Goal: Information Seeking & Learning: Learn about a topic

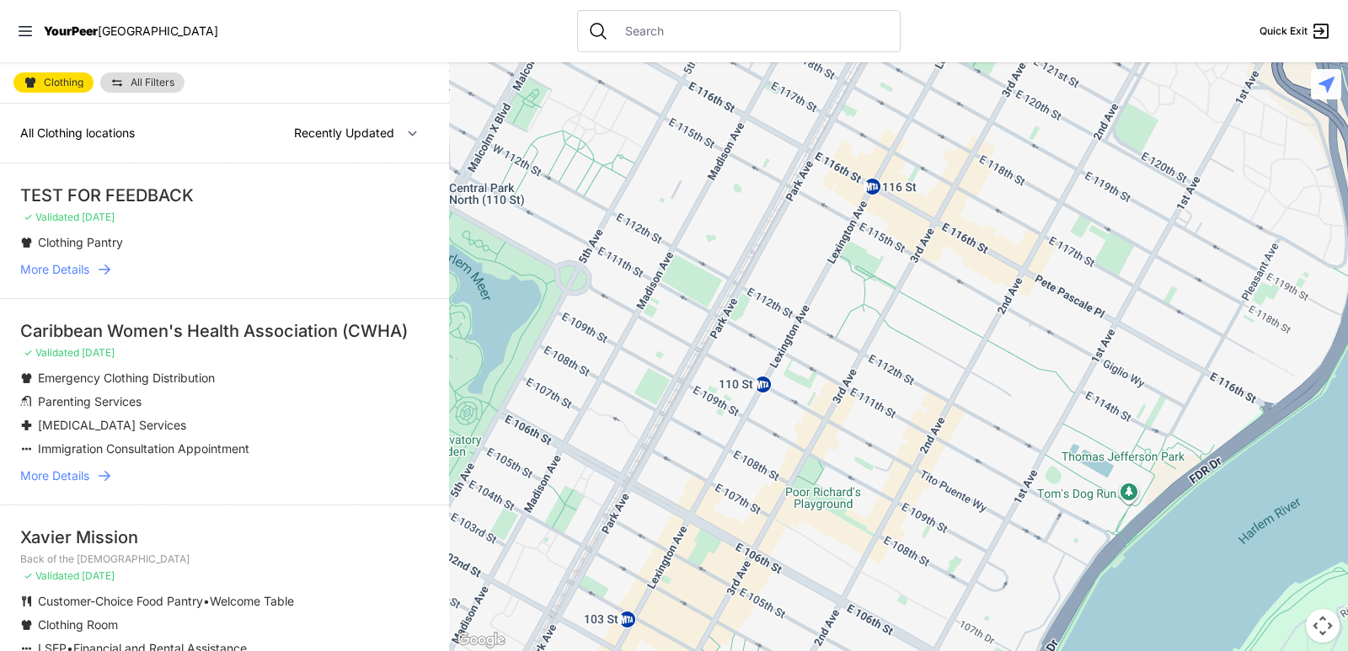
drag, startPoint x: 1152, startPoint y: 301, endPoint x: 846, endPoint y: 556, distance: 398.4
click at [844, 573] on div at bounding box center [898, 356] width 899 height 589
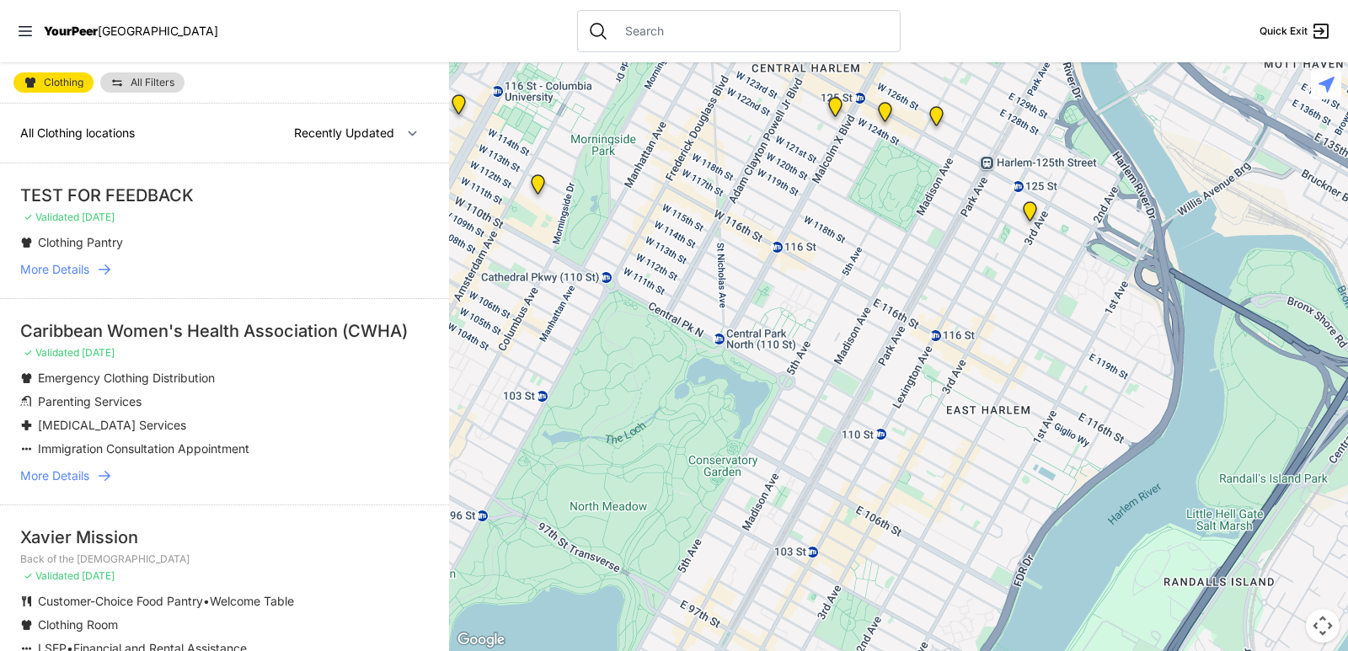
click at [1033, 211] on img "Main Location" at bounding box center [1030, 214] width 21 height 27
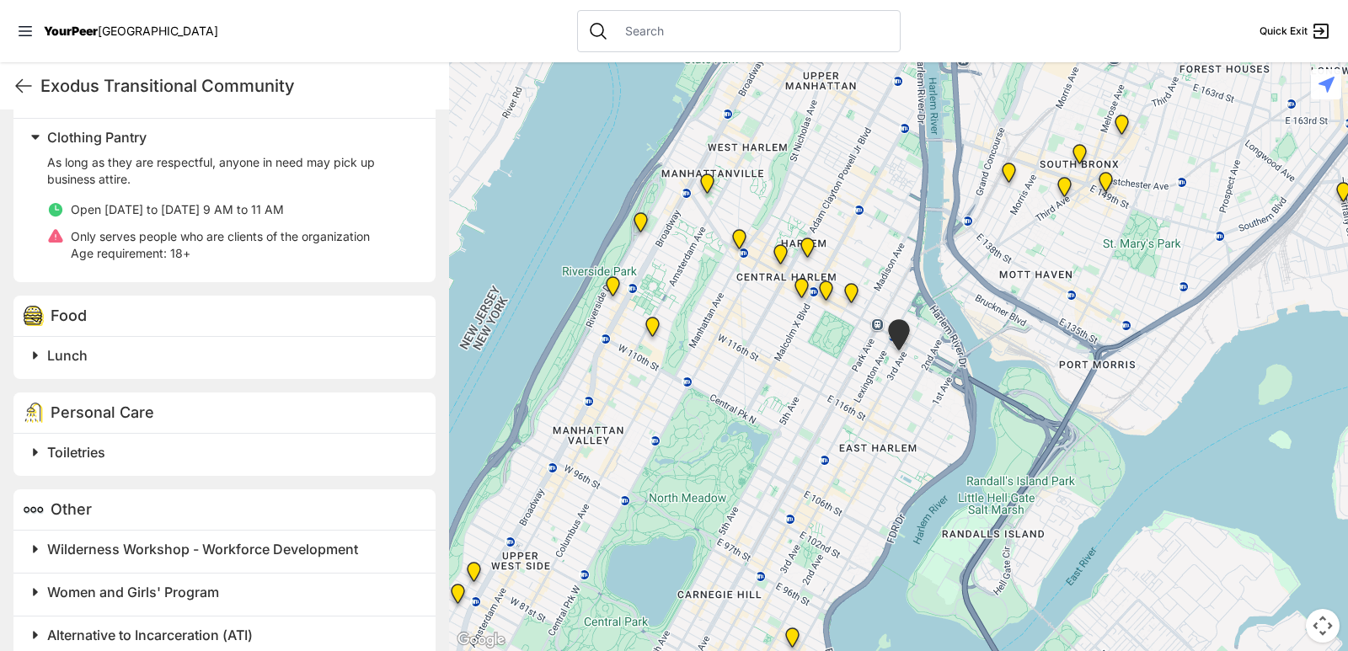
scroll to position [575, 0]
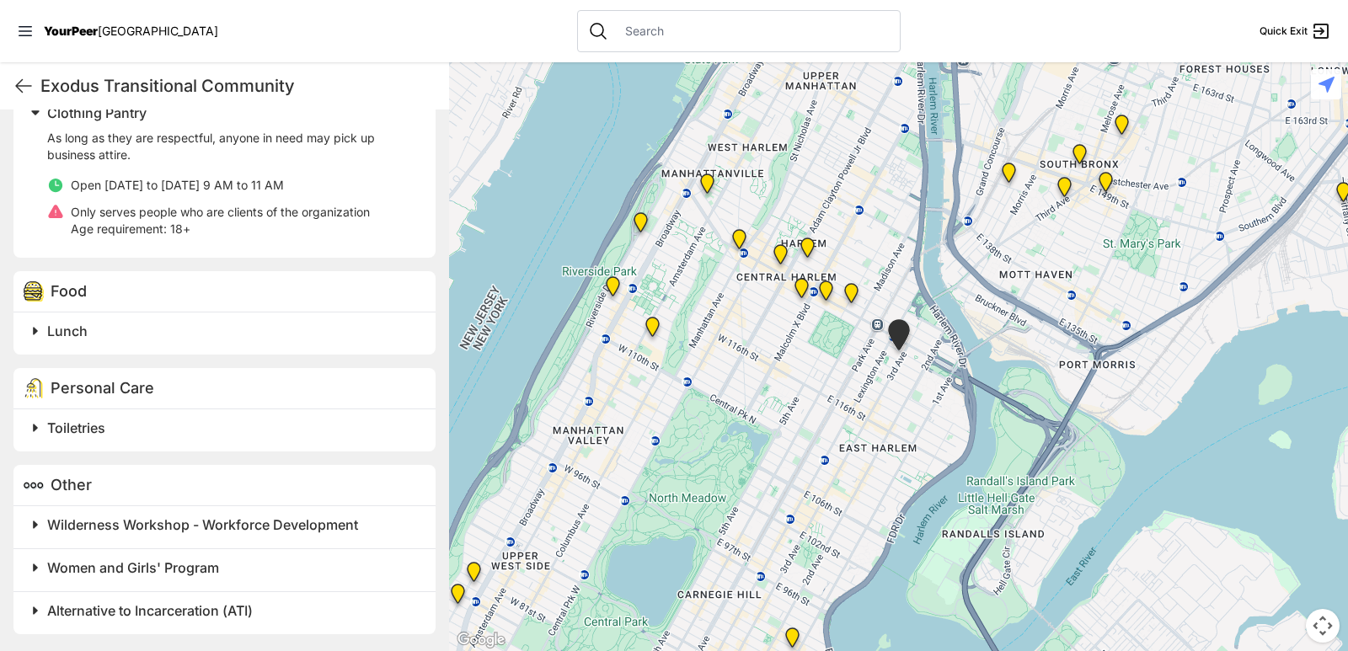
click at [50, 429] on span "Toiletries" at bounding box center [76, 428] width 58 height 17
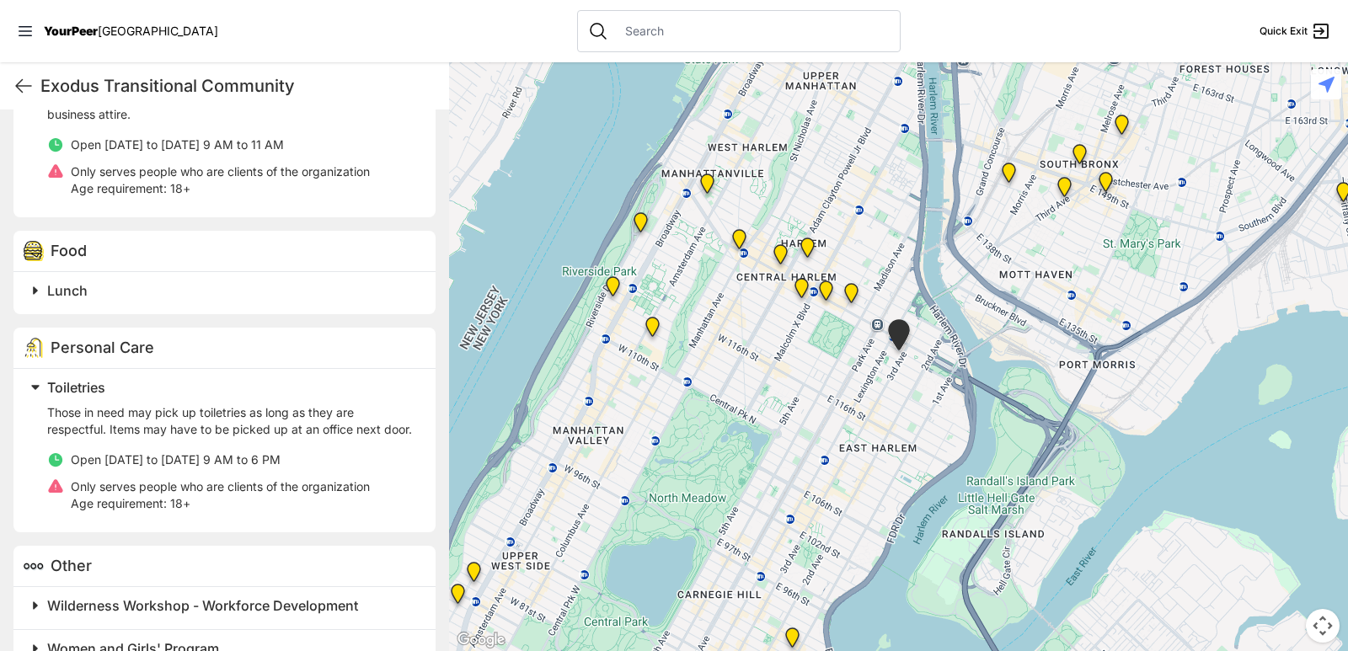
scroll to position [461, 0]
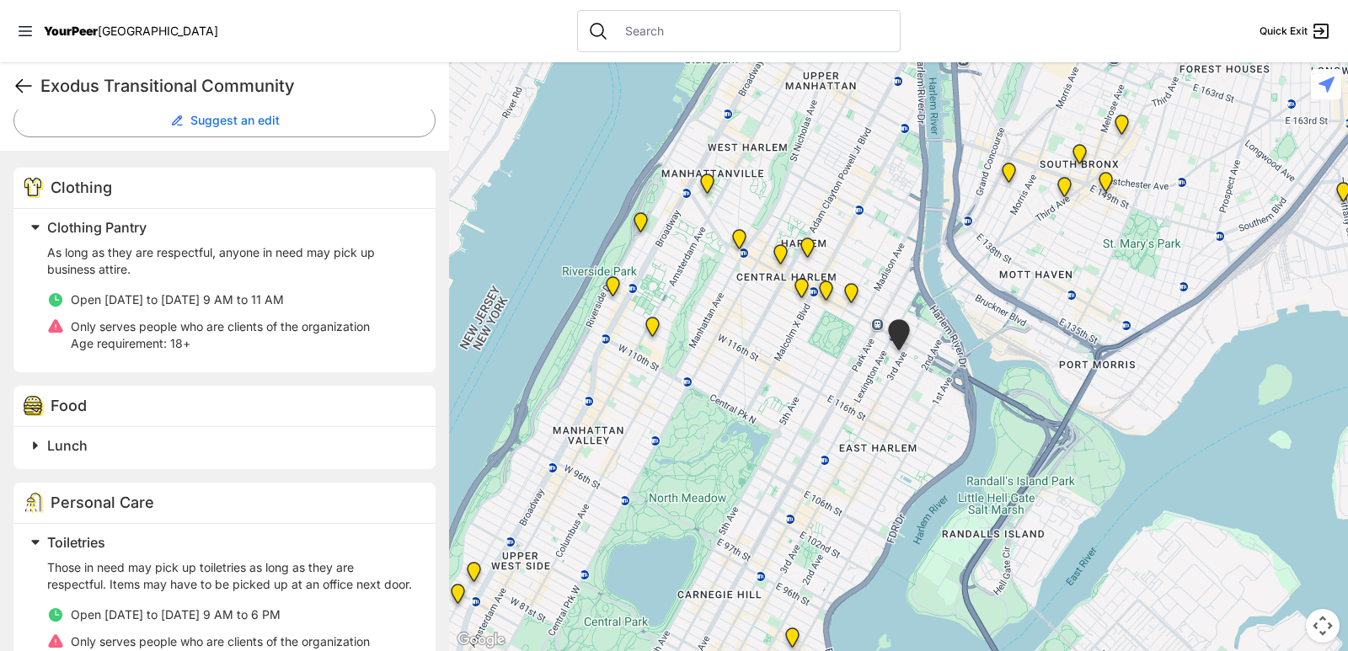
click at [16, 85] on icon at bounding box center [23, 86] width 15 height 13
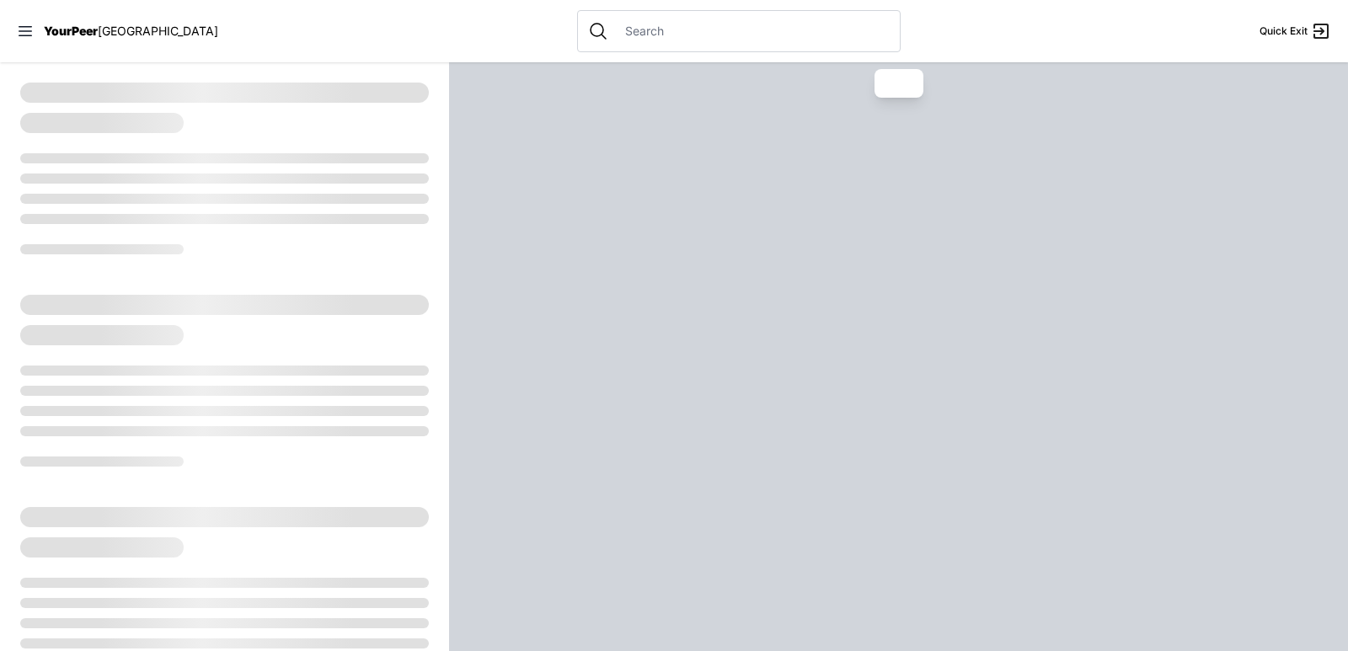
select select "recentlyUpdated"
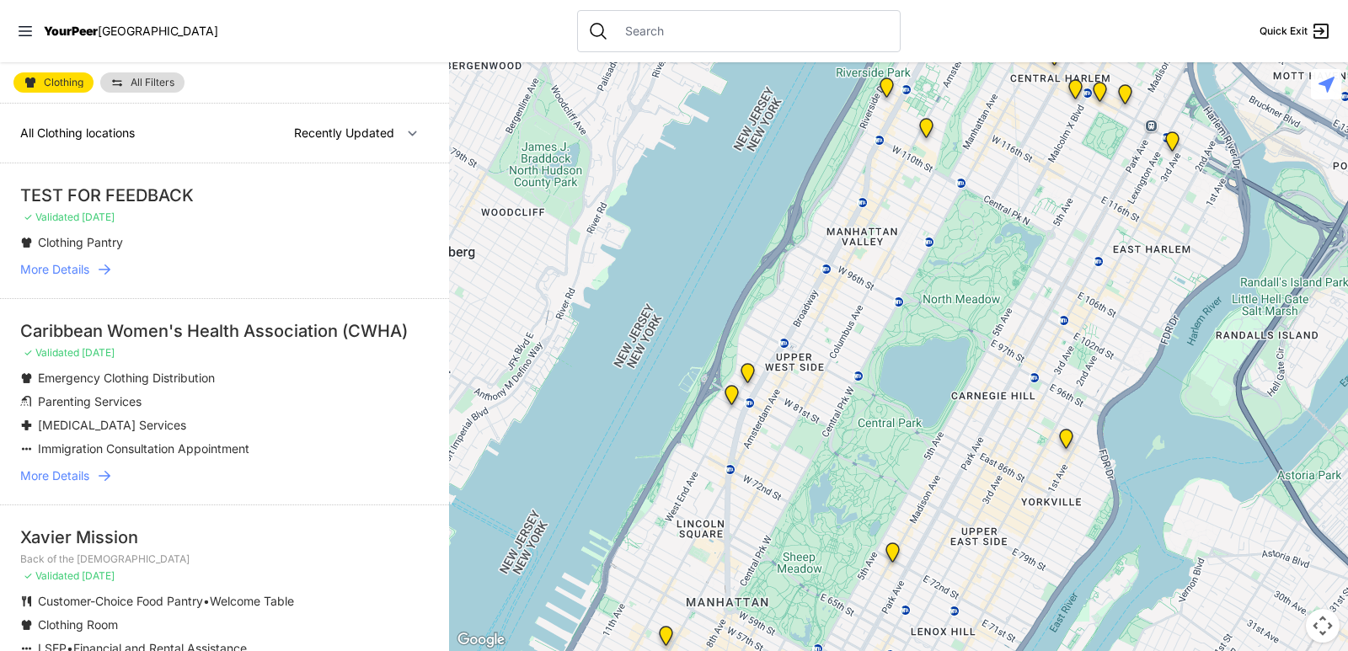
click at [89, 268] on span "More Details" at bounding box center [54, 269] width 69 height 17
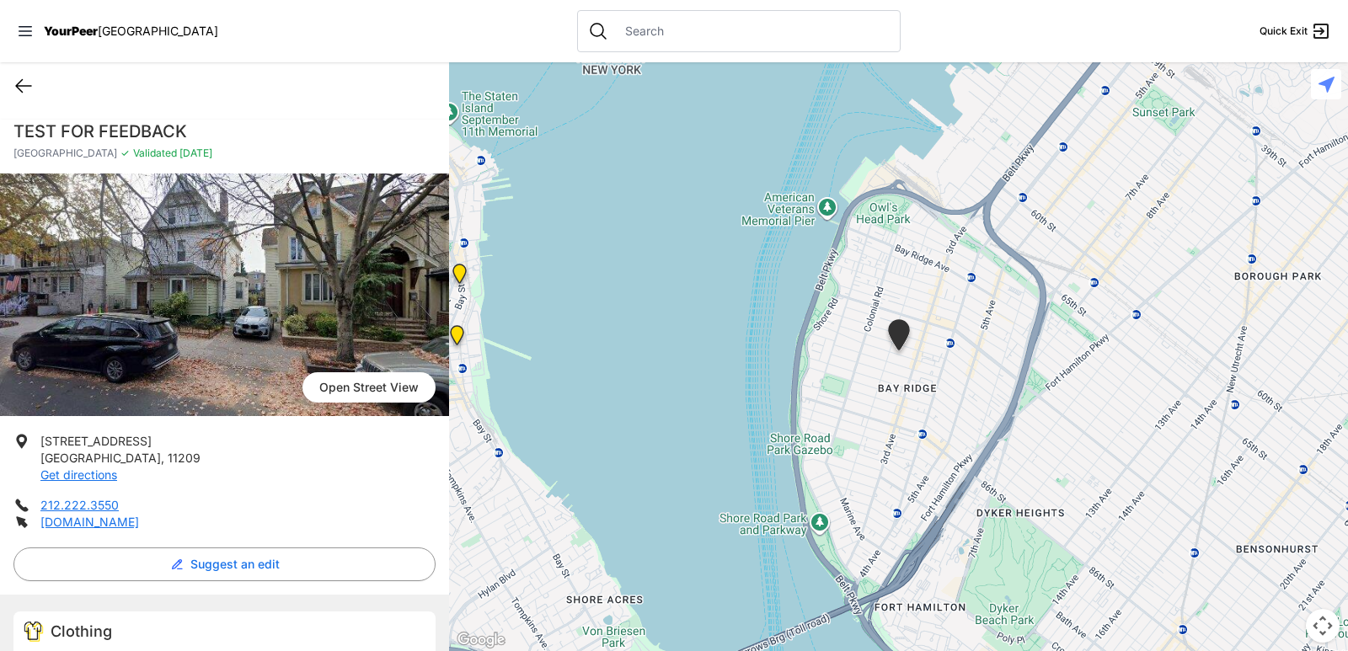
click at [23, 83] on icon at bounding box center [23, 86] width 20 height 20
select select "recentlyUpdated"
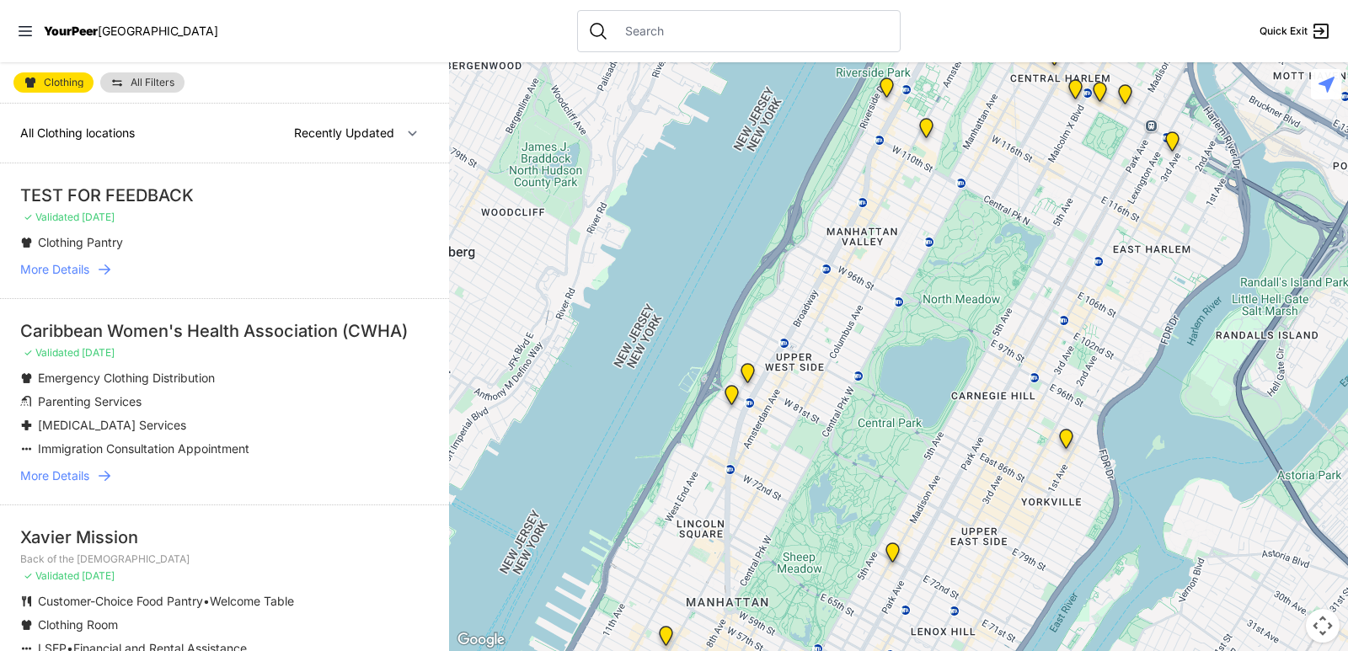
click at [1074, 88] on img at bounding box center [1075, 92] width 21 height 27
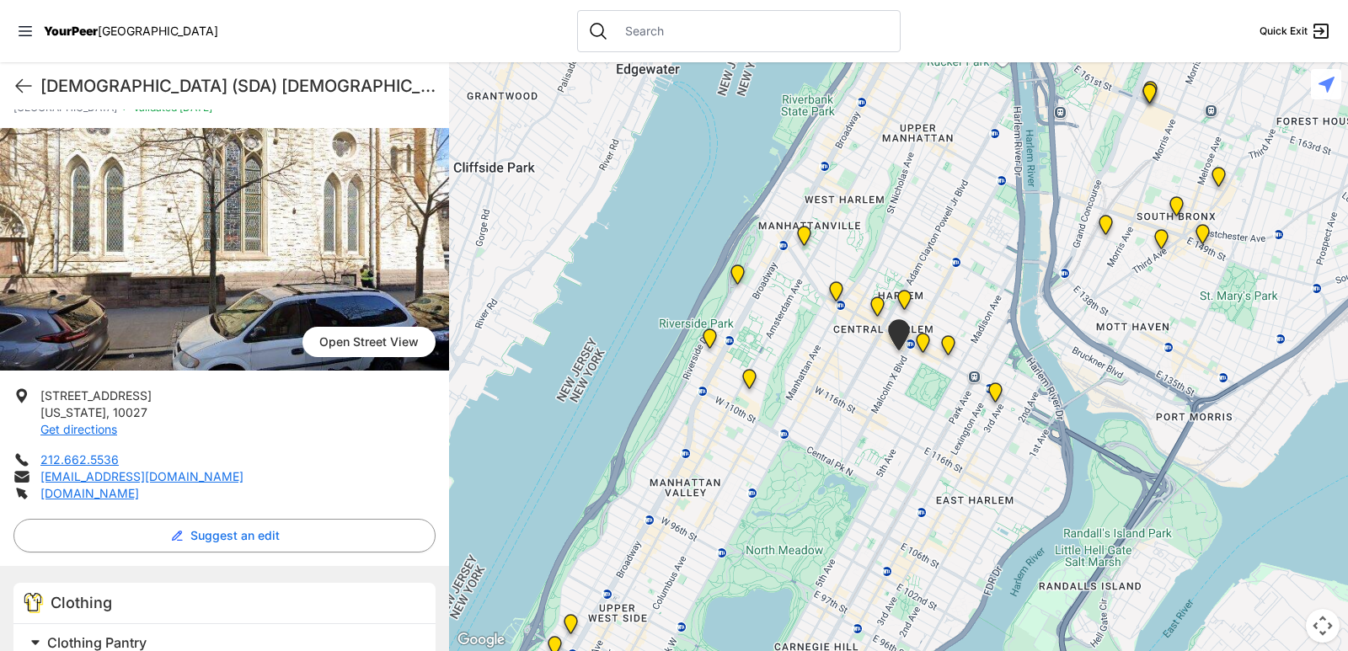
scroll to position [165, 0]
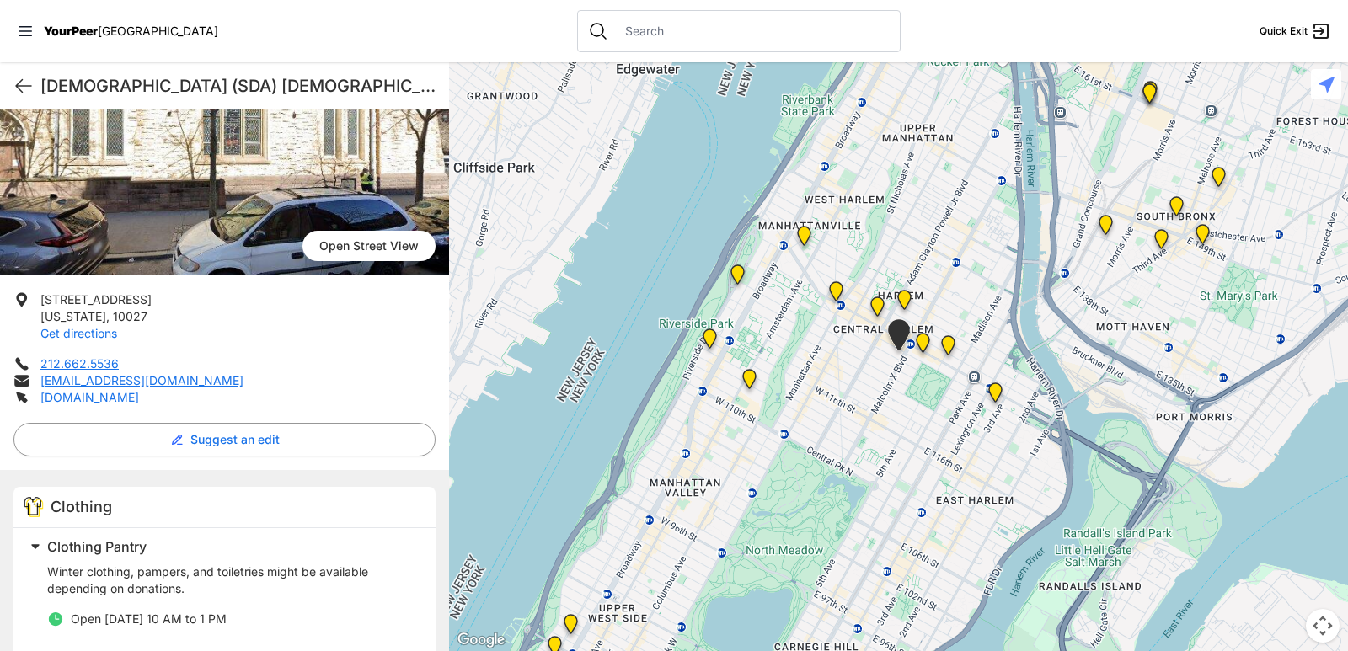
click at [18, 75] on div "[DEMOGRAPHIC_DATA] (SDA) [DEMOGRAPHIC_DATA] Quick Exit" at bounding box center [224, 85] width 449 height 47
click at [925, 344] on img "Manhattan" at bounding box center [923, 346] width 21 height 27
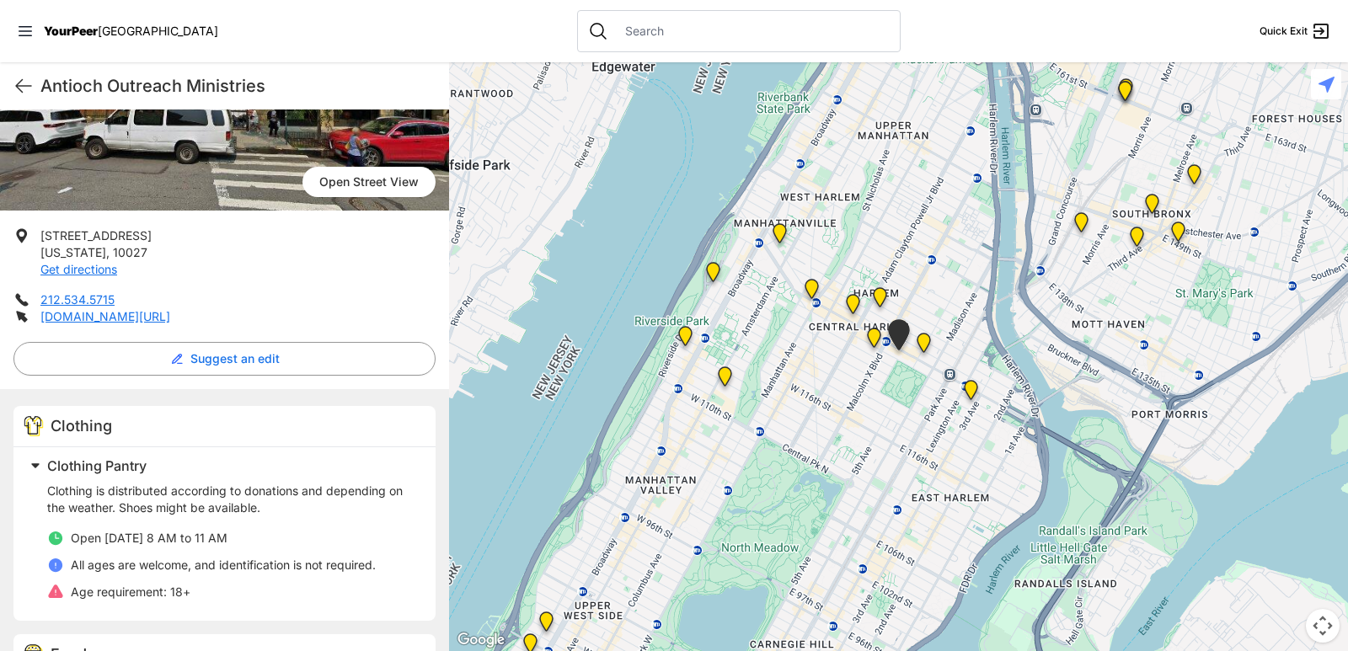
scroll to position [253, 0]
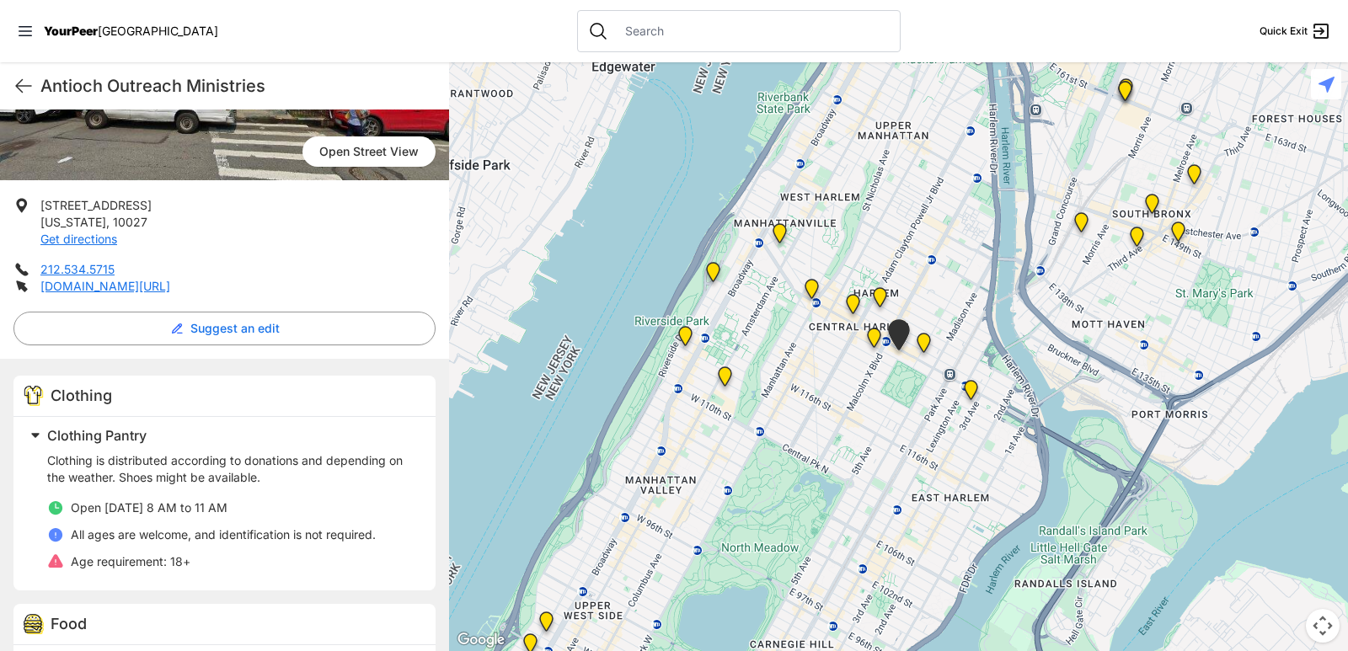
click at [928, 345] on img "East Harlem" at bounding box center [923, 346] width 21 height 27
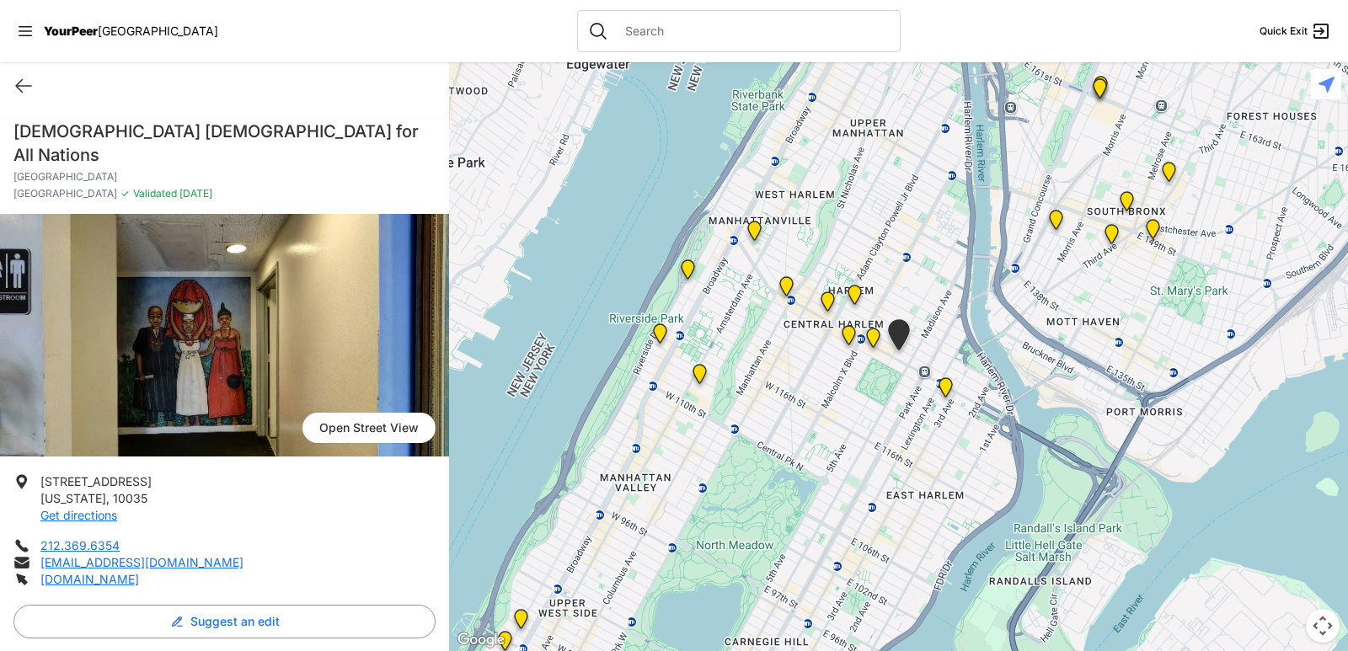
click at [948, 388] on img "Main Location" at bounding box center [945, 390] width 21 height 27
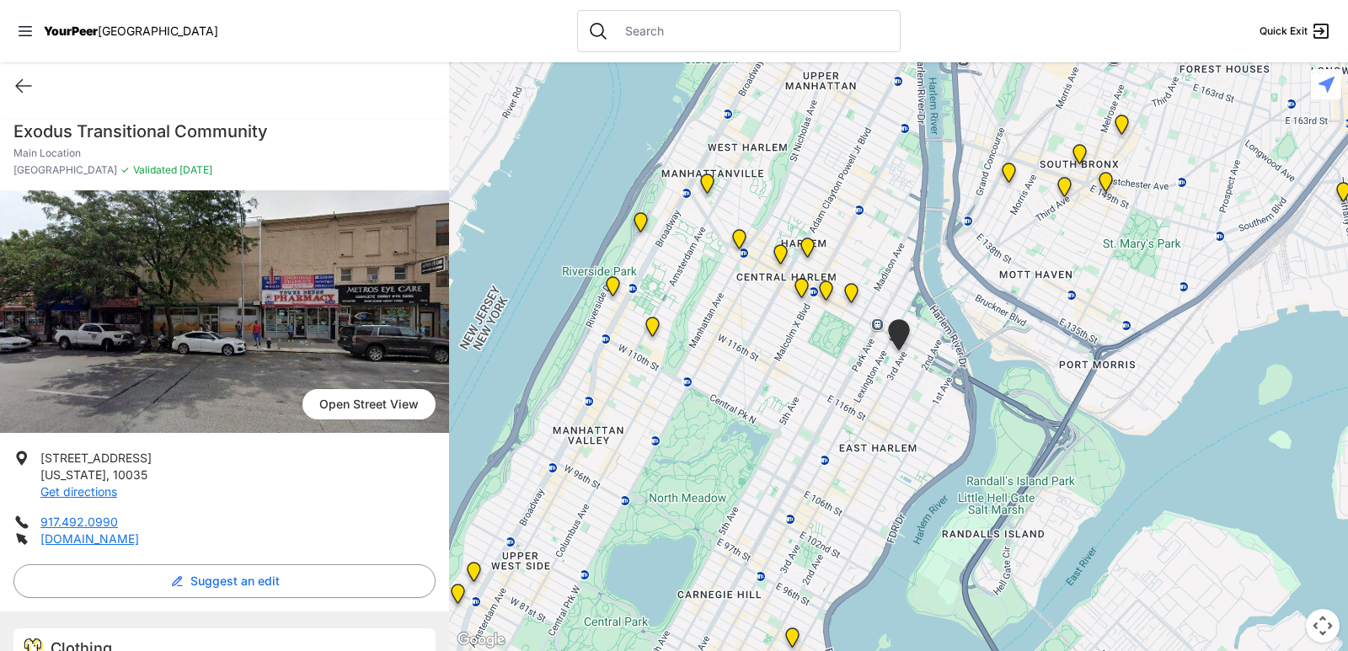
click at [653, 329] on img "The Cathedral Church of St. John the Divine" at bounding box center [652, 330] width 21 height 27
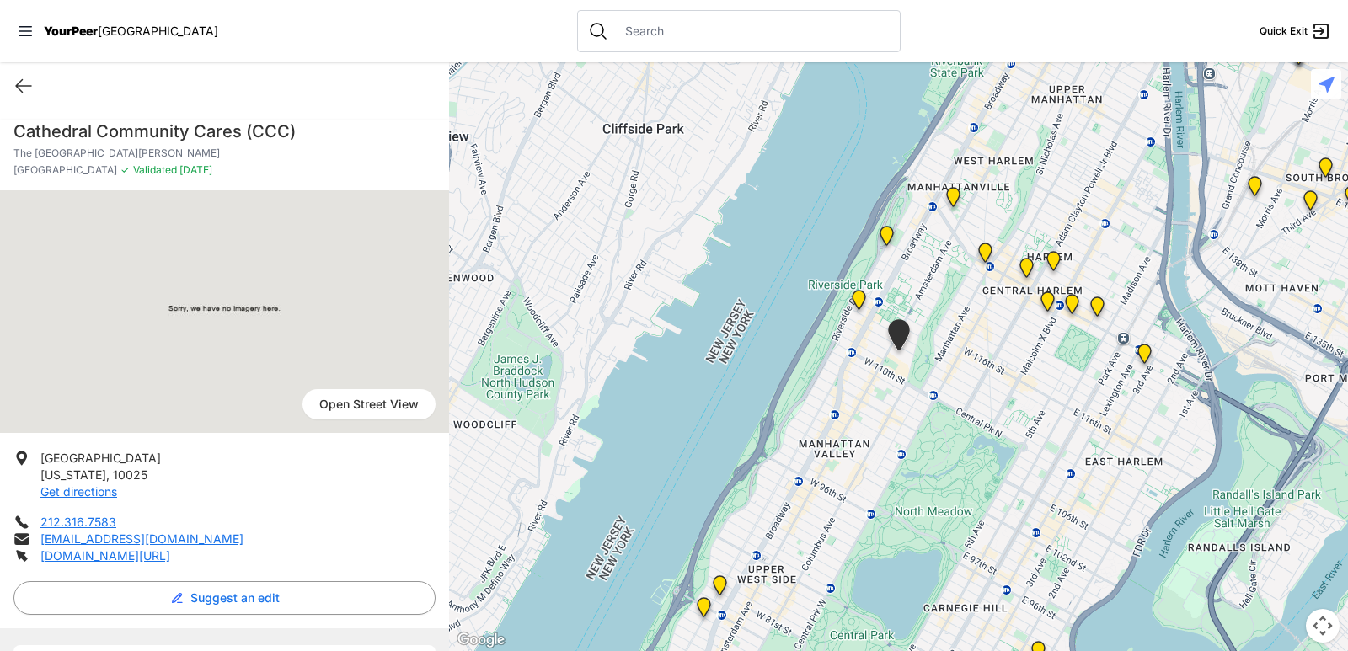
click at [1054, 257] on img "Manhattan" at bounding box center [1053, 264] width 21 height 27
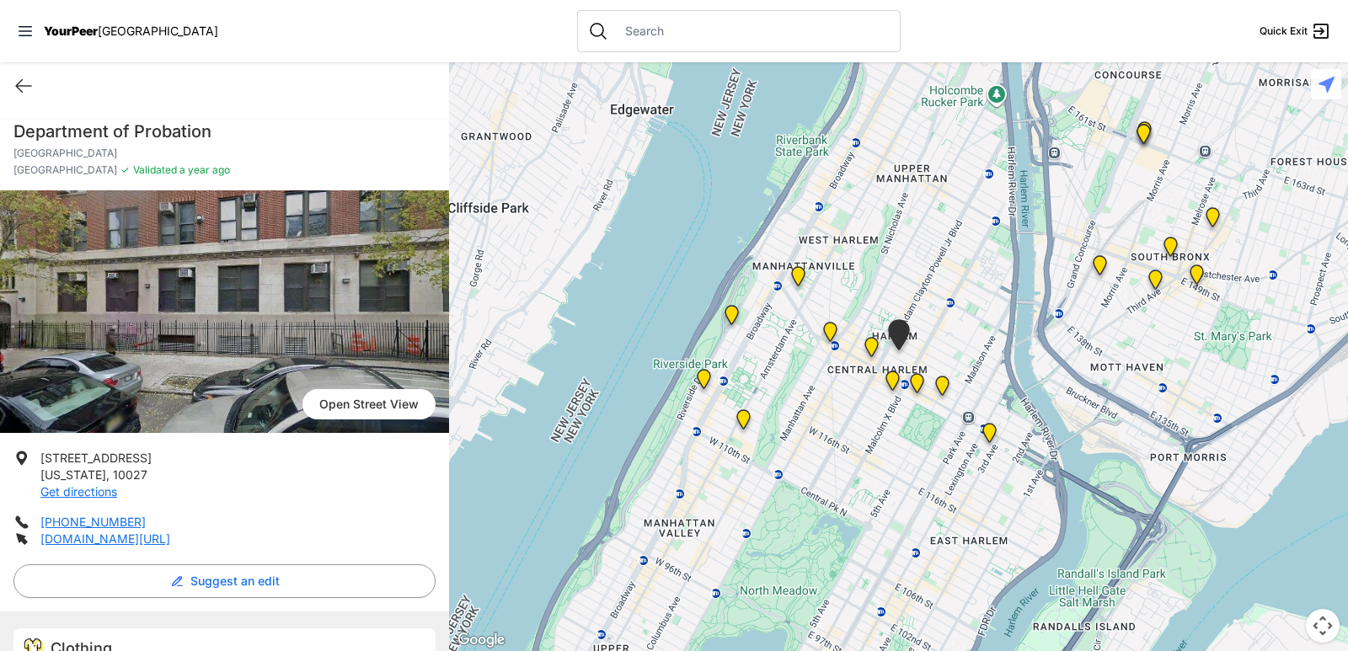
click at [870, 346] on img "Uptown/Harlem DYCD Youth Drop-in Center" at bounding box center [871, 350] width 21 height 27
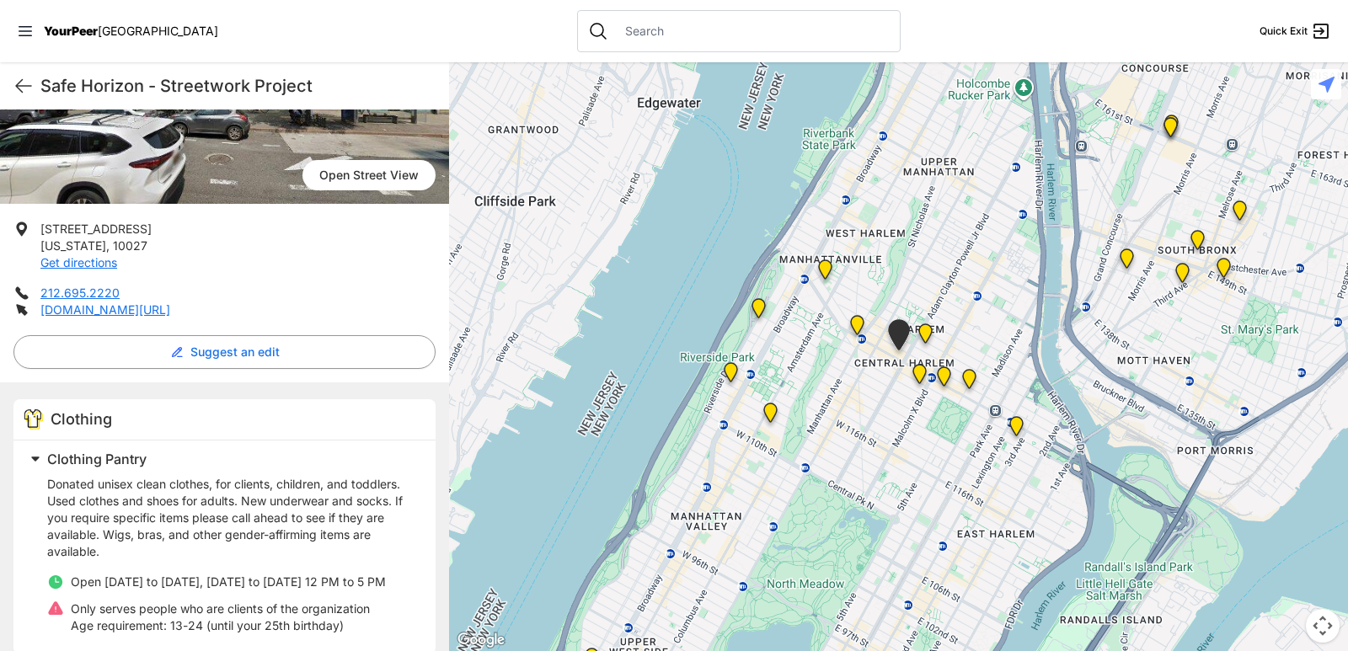
scroll to position [84, 0]
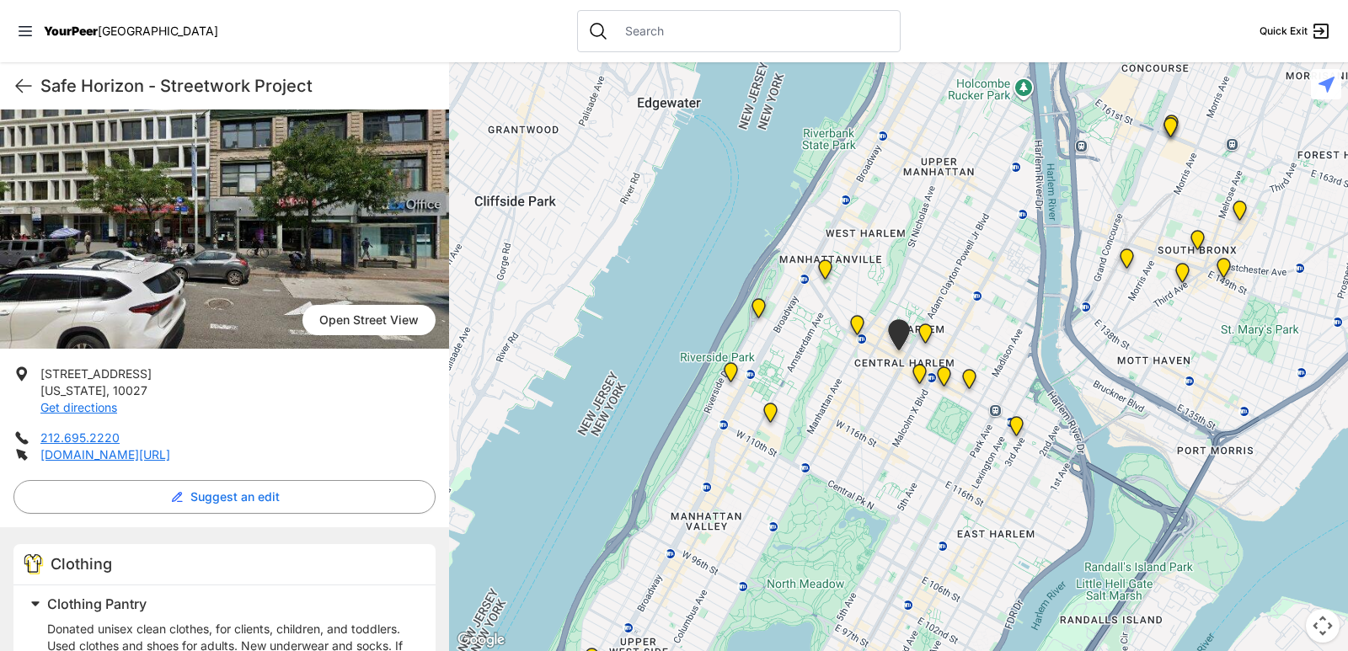
click at [770, 409] on img "The Cathedral Church of St. John the Divine" at bounding box center [770, 416] width 21 height 27
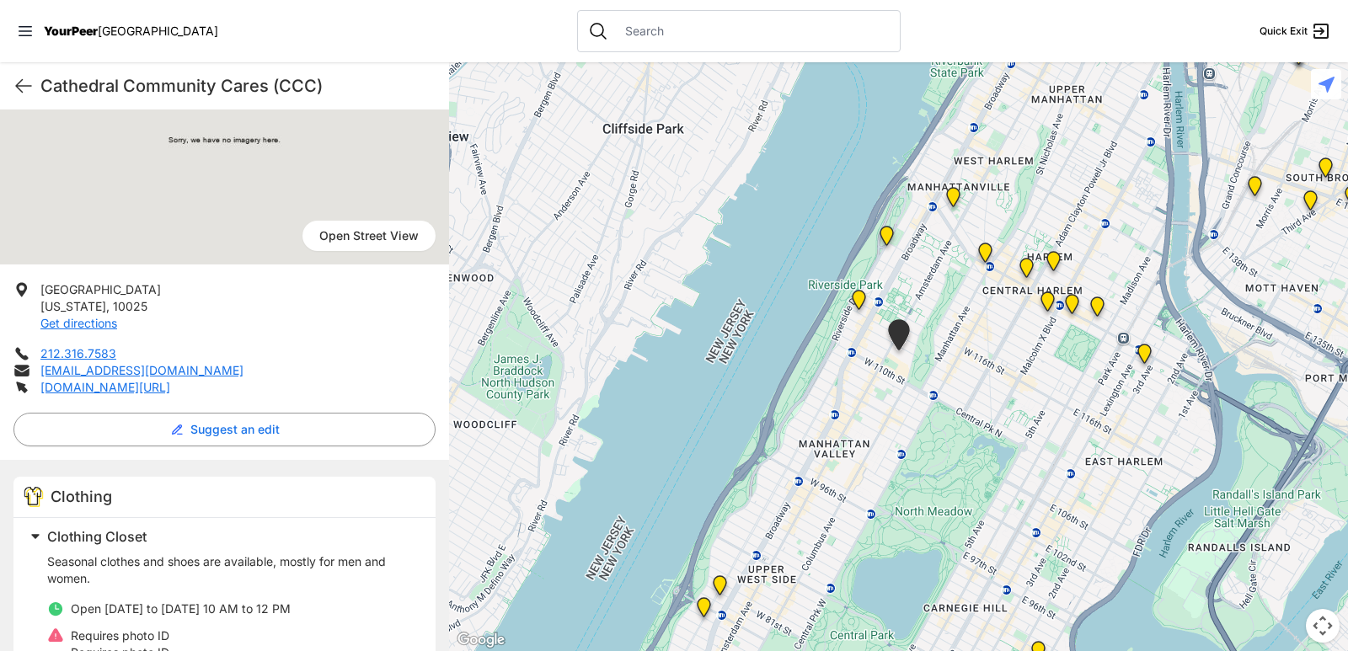
scroll to position [253, 0]
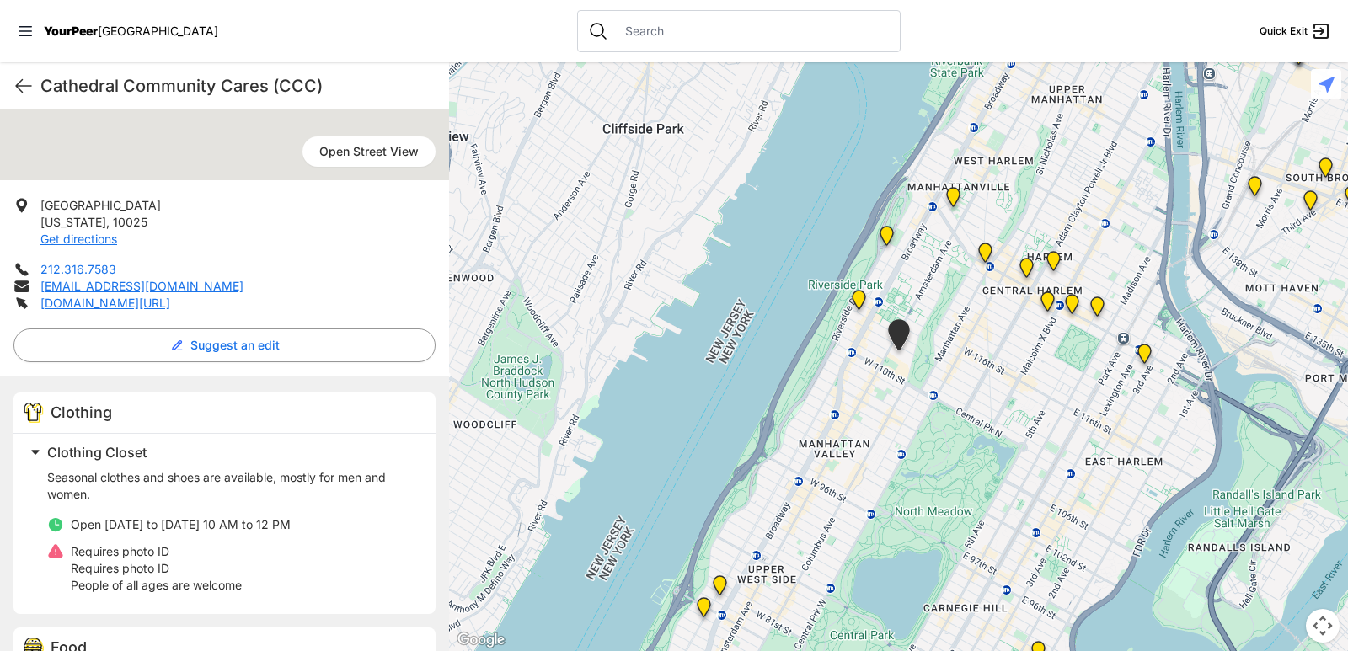
click at [858, 297] on img "Ford Hall" at bounding box center [858, 303] width 21 height 27
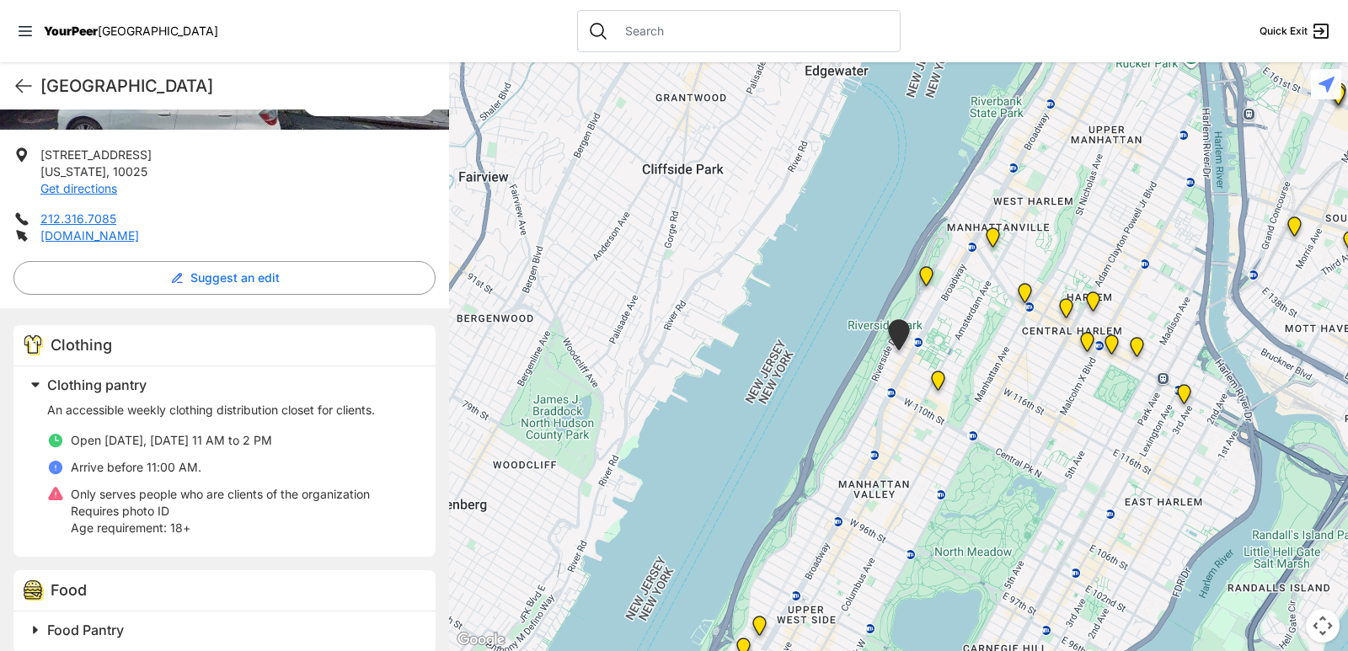
scroll to position [337, 0]
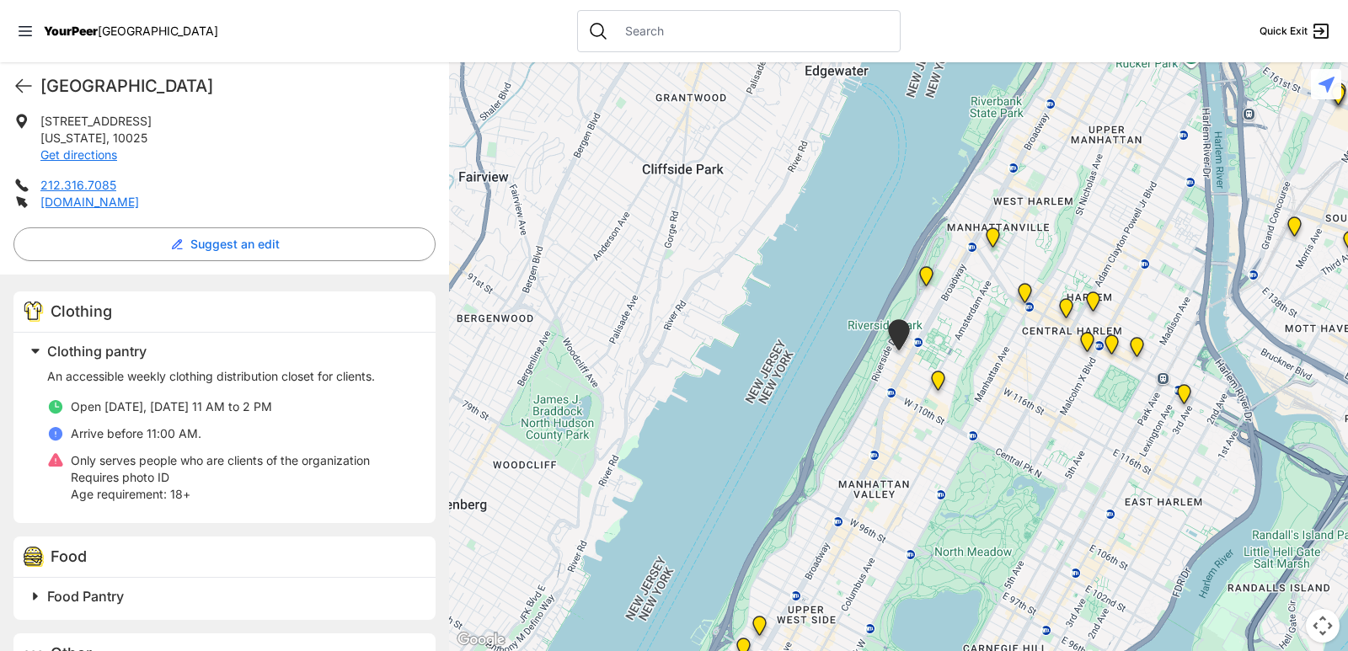
click at [1181, 397] on img "Main Location" at bounding box center [1184, 397] width 21 height 27
